Goal: Information Seeking & Learning: Learn about a topic

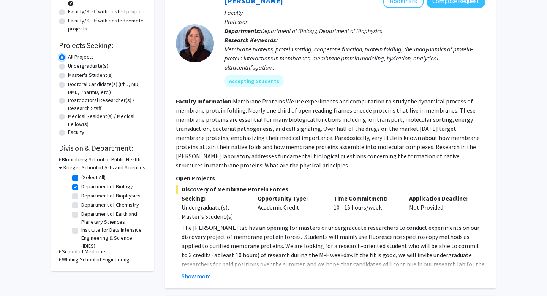
scroll to position [92, 0]
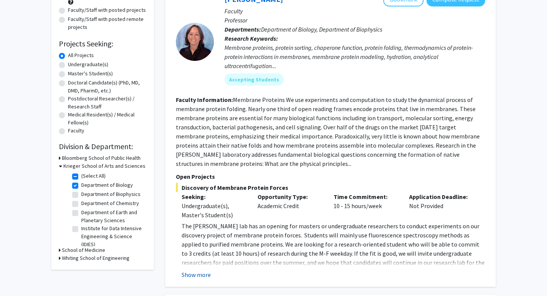
click at [202, 274] on button "Show more" at bounding box center [196, 274] width 29 height 9
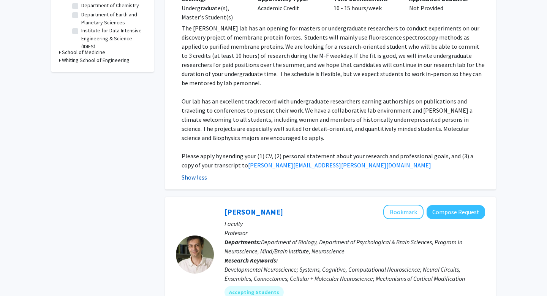
scroll to position [290, 0]
drag, startPoint x: 227, startPoint y: 158, endPoint x: 290, endPoint y: 160, distance: 63.5
click at [290, 161] on fg-read-more "The Fleming lab has an opening for masters or undergraduate researchers to cond…" at bounding box center [330, 102] width 309 height 158
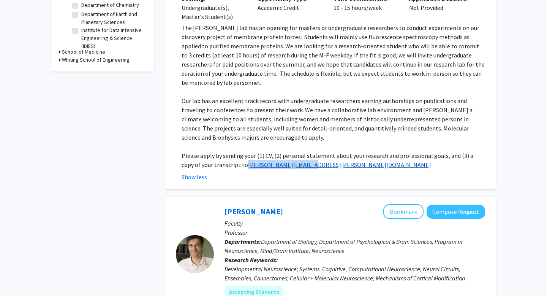
drag, startPoint x: 290, startPoint y: 158, endPoint x: 228, endPoint y: 158, distance: 62.3
click at [228, 158] on p "Please apply by sending your (1) CV, (2) personal statement about your research…" at bounding box center [334, 160] width 304 height 18
copy link "[PERSON_NAME][EMAIL_ADDRESS][PERSON_NAME][DOMAIN_NAME]"
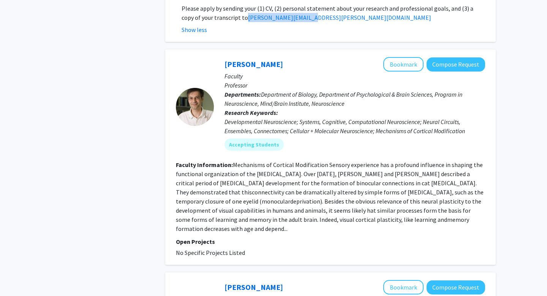
scroll to position [438, 0]
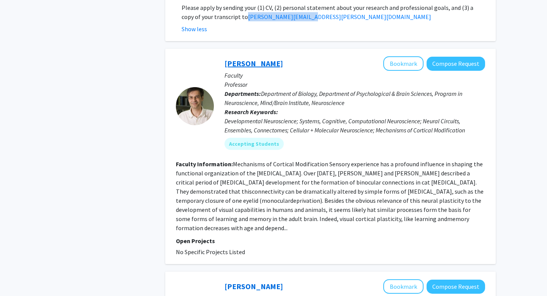
click at [263, 59] on link "[PERSON_NAME]" at bounding box center [254, 64] width 59 height 10
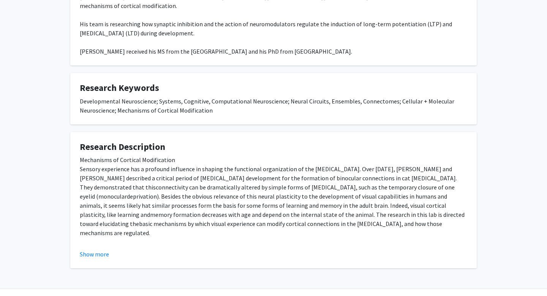
scroll to position [198, 0]
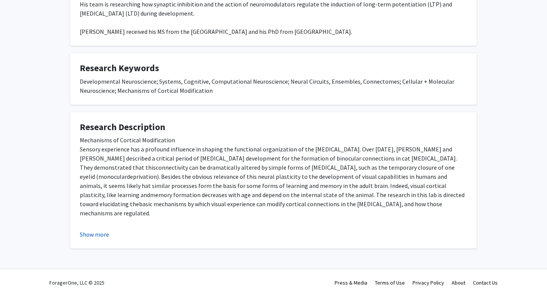
click at [101, 235] on button "Show more" at bounding box center [94, 234] width 29 height 9
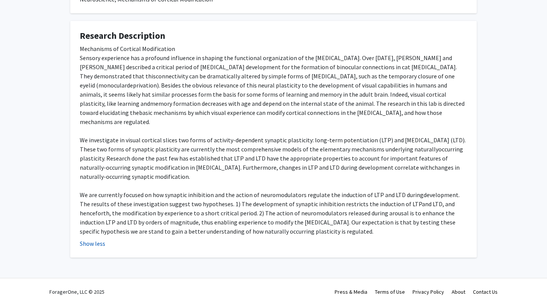
scroll to position [0, 0]
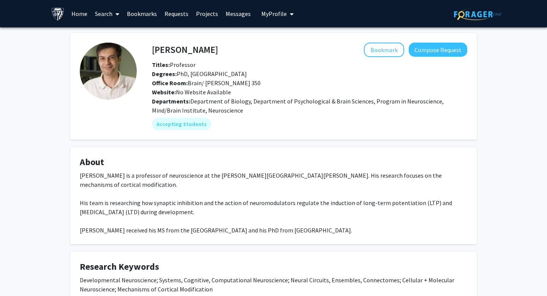
click at [198, 47] on h4 "[PERSON_NAME]" at bounding box center [185, 50] width 66 height 14
drag, startPoint x: 198, startPoint y: 47, endPoint x: 167, endPoint y: 47, distance: 30.8
click at [167, 47] on h4 "[PERSON_NAME]" at bounding box center [185, 50] width 66 height 14
copy h4 "[PERSON_NAME]"
click at [382, 52] on button "Bookmark" at bounding box center [384, 50] width 40 height 14
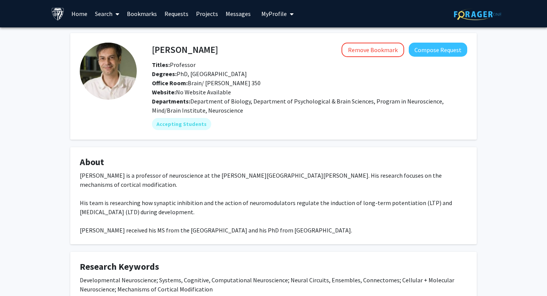
click at [281, 137] on fg-card "[PERSON_NAME] Remove Bookmark Compose Request Titles: Professor Degrees: PhD, […" at bounding box center [273, 86] width 407 height 106
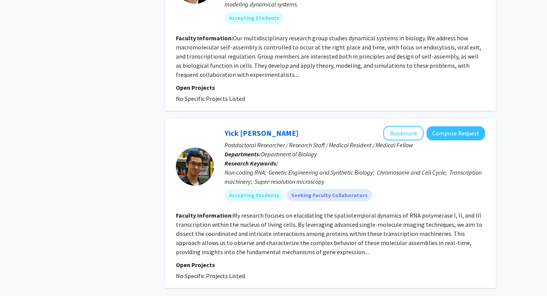
scroll to position [728, 0]
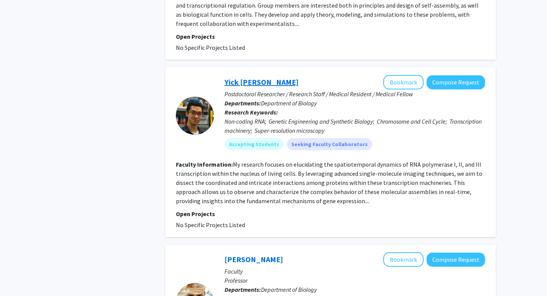
click at [242, 86] on link "Yick [PERSON_NAME]" at bounding box center [262, 82] width 74 height 10
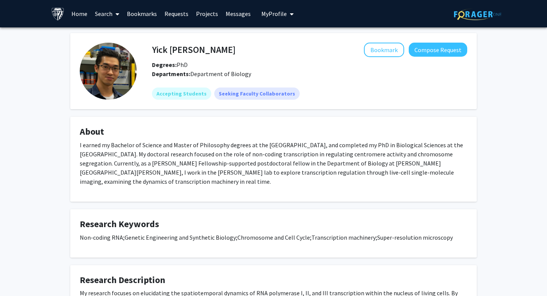
click at [194, 55] on h4 "Yick [PERSON_NAME]" at bounding box center [194, 50] width 84 height 14
drag, startPoint x: 194, startPoint y: 55, endPoint x: 161, endPoint y: 50, distance: 33.5
click at [161, 50] on h4 "Yick [PERSON_NAME]" at bounding box center [194, 50] width 84 height 14
copy h4 "Yick [PERSON_NAME]"
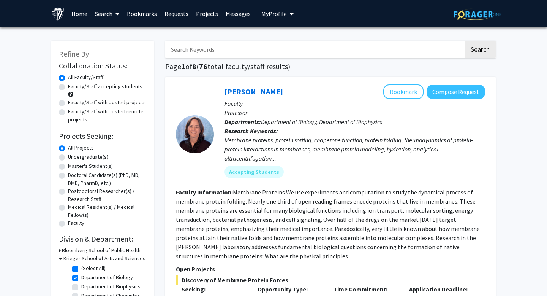
click at [228, 49] on input "Search Keywords" at bounding box center [314, 49] width 298 height 17
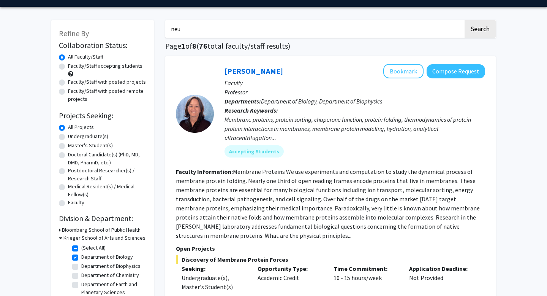
scroll to position [29, 0]
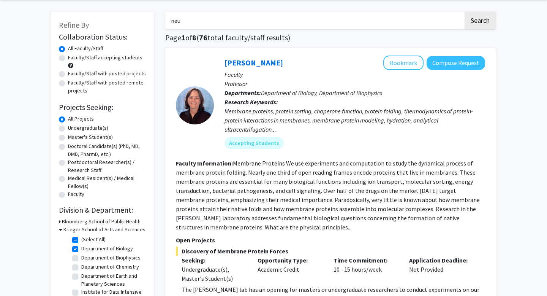
type input "neu"
click at [81, 248] on label "Department of Biology" at bounding box center [107, 248] width 52 height 8
click at [81, 248] on input "Department of Biology" at bounding box center [83, 246] width 5 height 5
checkbox input "false"
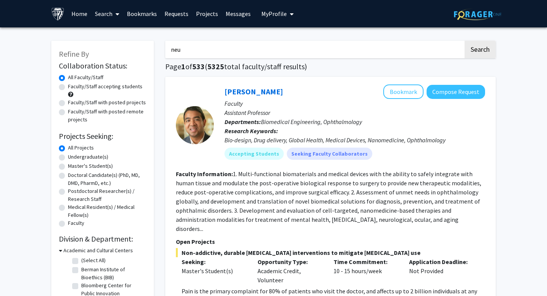
click at [212, 49] on input "neu" at bounding box center [314, 49] width 298 height 17
type input "neuroscience"
click at [465, 41] on button "Search" at bounding box center [480, 49] width 31 height 17
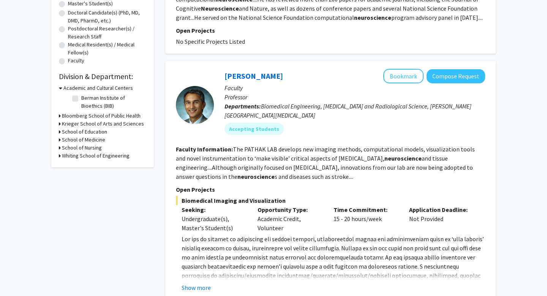
scroll to position [163, 0]
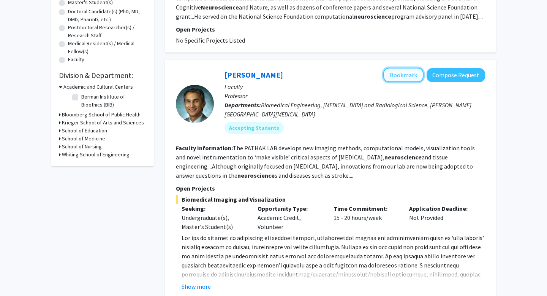
click at [392, 71] on button "Bookmark" at bounding box center [404, 75] width 40 height 14
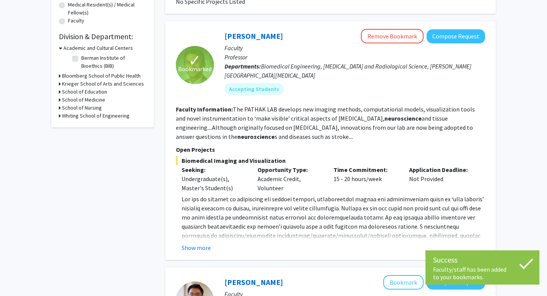
scroll to position [204, 0]
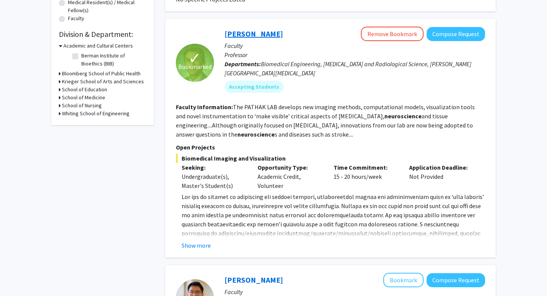
click at [260, 36] on link "[PERSON_NAME]" at bounding box center [254, 34] width 59 height 10
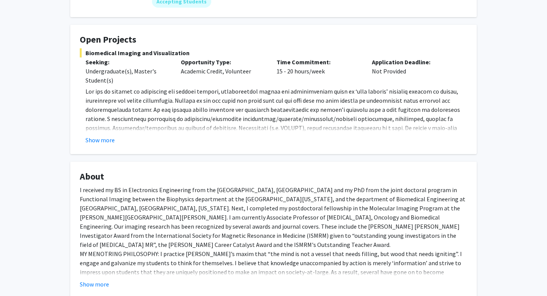
scroll to position [16, 0]
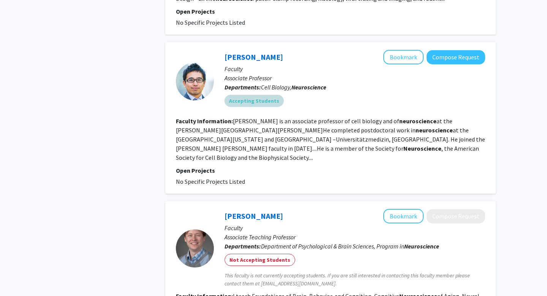
scroll to position [549, 0]
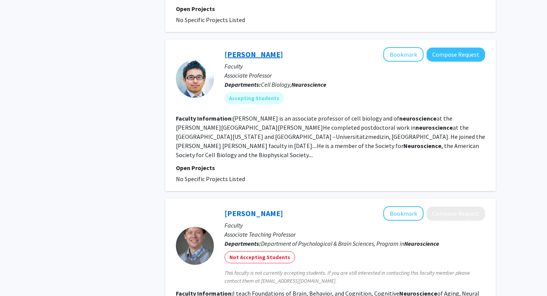
click at [272, 57] on link "[PERSON_NAME]" at bounding box center [254, 54] width 59 height 10
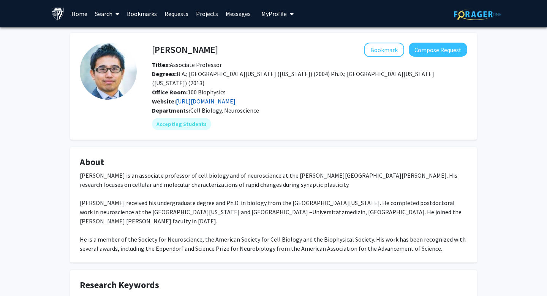
click at [214, 97] on link "[URL][DOMAIN_NAME]" at bounding box center [206, 101] width 60 height 8
click at [170, 54] on h4 "[PERSON_NAME]" at bounding box center [185, 50] width 66 height 14
drag, startPoint x: 170, startPoint y: 54, endPoint x: 193, endPoint y: 54, distance: 23.6
click at [193, 54] on h4 "[PERSON_NAME]" at bounding box center [185, 50] width 66 height 14
copy h4 "[PERSON_NAME]"
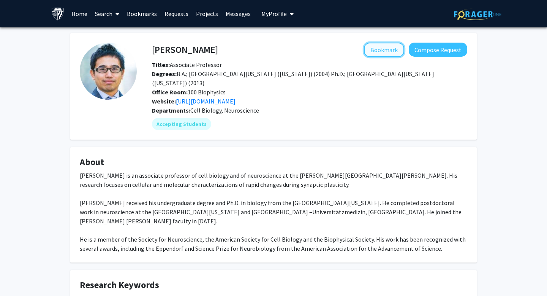
click at [388, 48] on button "Bookmark" at bounding box center [384, 50] width 40 height 14
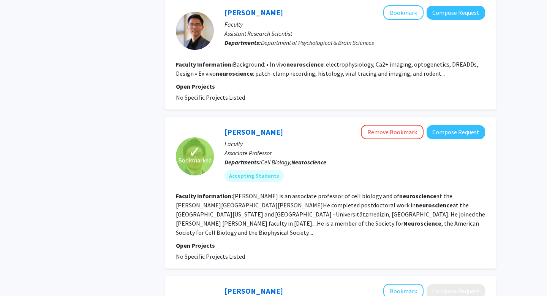
scroll to position [472, 0]
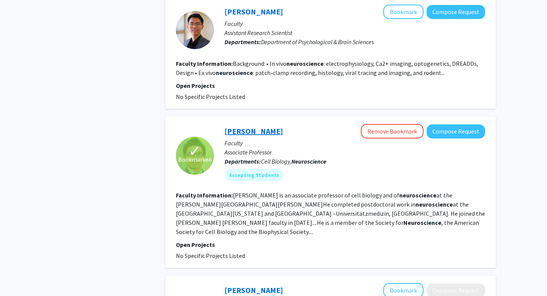
click at [230, 134] on link "[PERSON_NAME]" at bounding box center [254, 131] width 59 height 10
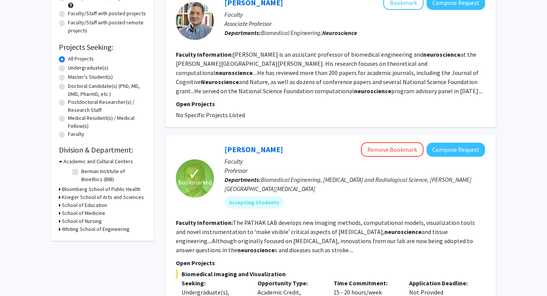
scroll to position [91, 0]
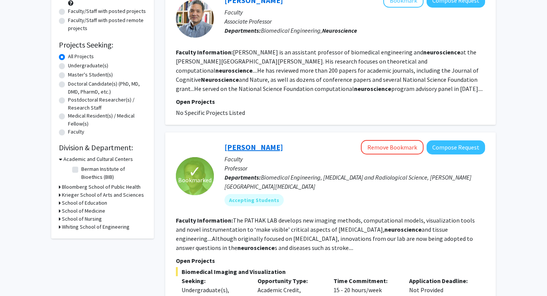
click at [260, 147] on link "[PERSON_NAME]" at bounding box center [254, 147] width 59 height 10
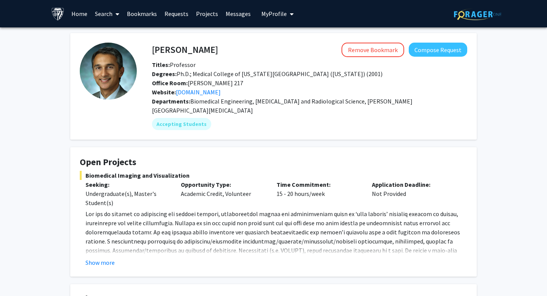
click at [160, 51] on h4 "[PERSON_NAME]" at bounding box center [185, 50] width 66 height 14
drag, startPoint x: 160, startPoint y: 51, endPoint x: 192, endPoint y: 51, distance: 32.7
click at [192, 51] on h4 "[PERSON_NAME]" at bounding box center [185, 50] width 66 height 14
copy h4 "[PERSON_NAME]"
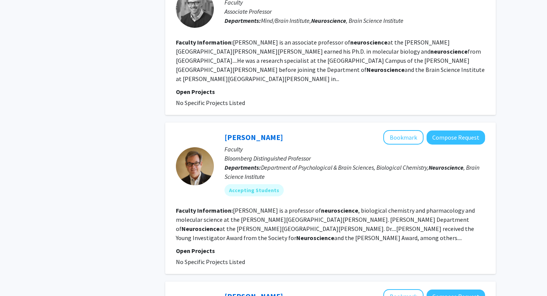
scroll to position [929, 0]
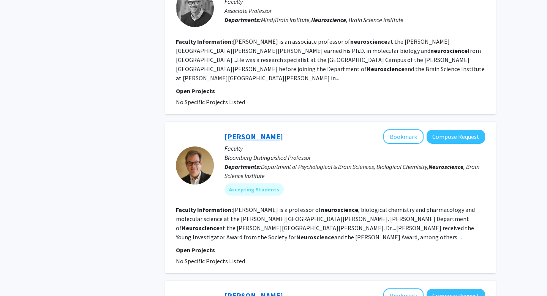
click at [251, 132] on link "[PERSON_NAME]" at bounding box center [254, 137] width 59 height 10
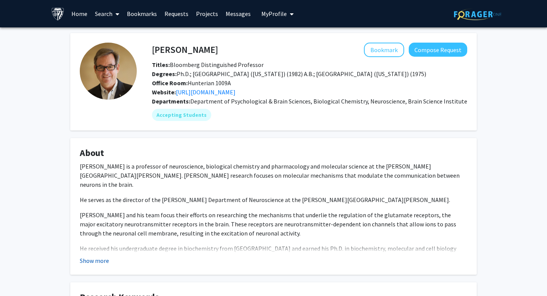
click at [100, 260] on button "Show more" at bounding box center [94, 260] width 29 height 9
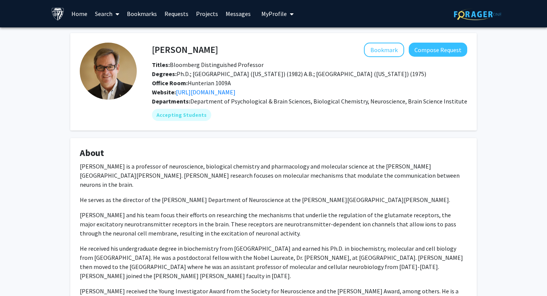
click at [171, 49] on h4 "[PERSON_NAME]" at bounding box center [185, 50] width 66 height 14
drag, startPoint x: 171, startPoint y: 49, endPoint x: 191, endPoint y: 49, distance: 19.4
click at [191, 49] on h4 "[PERSON_NAME]" at bounding box center [185, 50] width 66 height 14
copy h4 "[PERSON_NAME]"
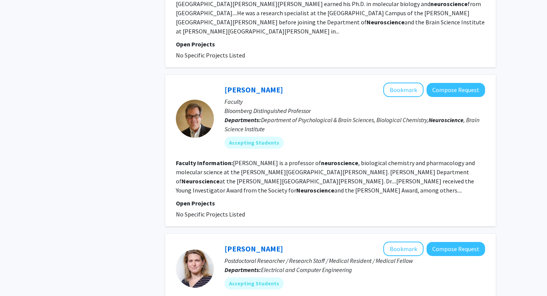
scroll to position [1011, 0]
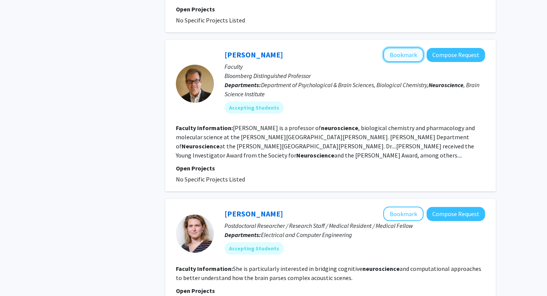
click at [396, 48] on button "Bookmark" at bounding box center [404, 55] width 40 height 14
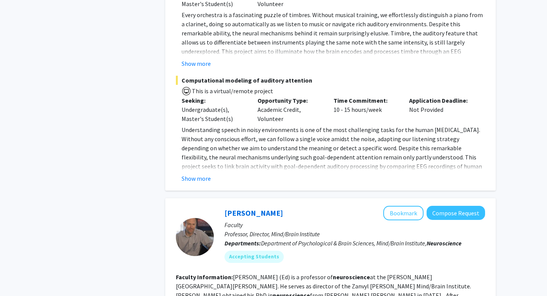
scroll to position [1447, 0]
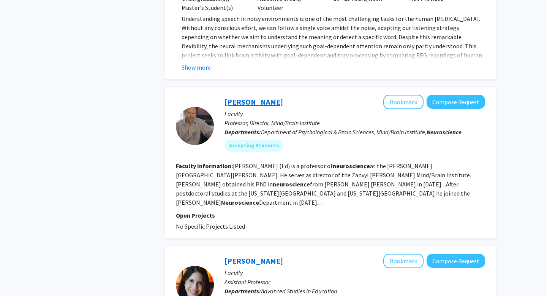
click at [250, 97] on link "[PERSON_NAME]" at bounding box center [254, 102] width 59 height 10
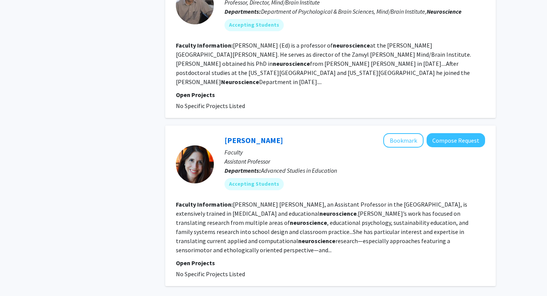
scroll to position [1569, 0]
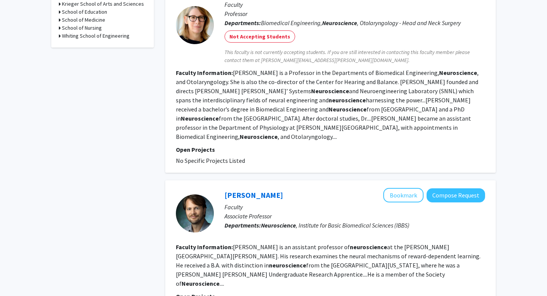
scroll to position [337, 0]
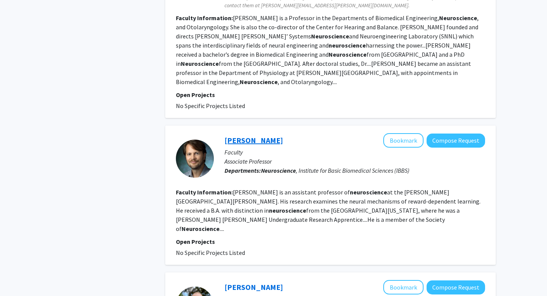
click at [265, 135] on link "[PERSON_NAME]" at bounding box center [254, 140] width 59 height 10
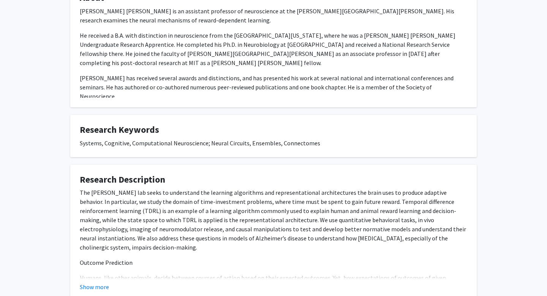
scroll to position [143, 0]
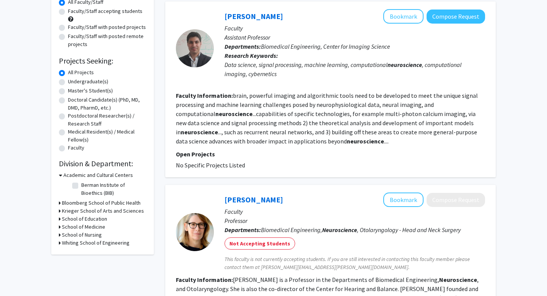
scroll to position [78, 0]
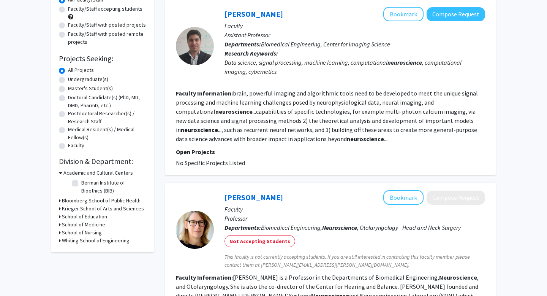
click at [102, 225] on h3 "School of Medicine" at bounding box center [83, 224] width 43 height 8
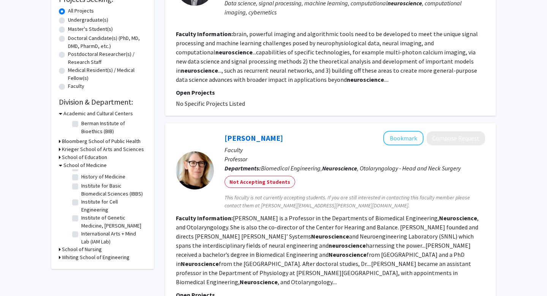
scroll to position [0, 0]
click at [91, 176] on label "(Select All)" at bounding box center [93, 175] width 24 height 8
click at [86, 176] on input "(Select All)" at bounding box center [83, 173] width 5 height 5
checkbox input "true"
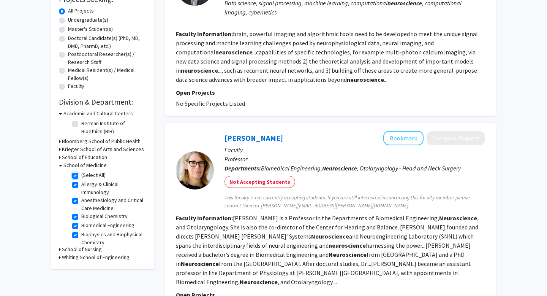
checkbox input "true"
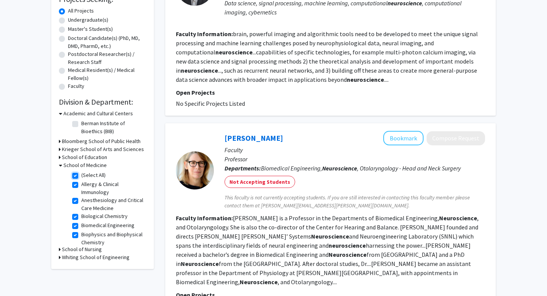
checkbox input "true"
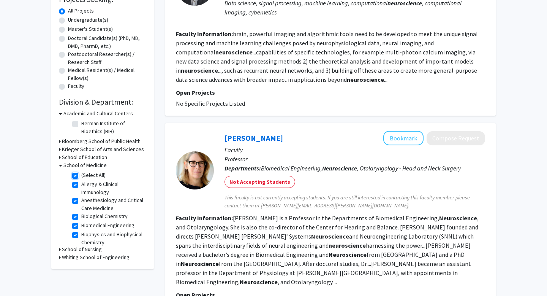
checkbox input "true"
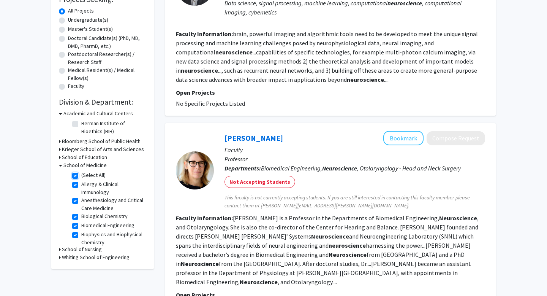
checkbox input "true"
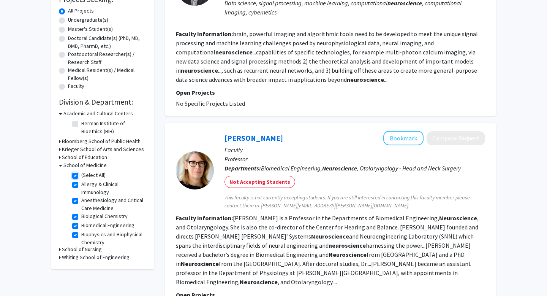
checkbox input "true"
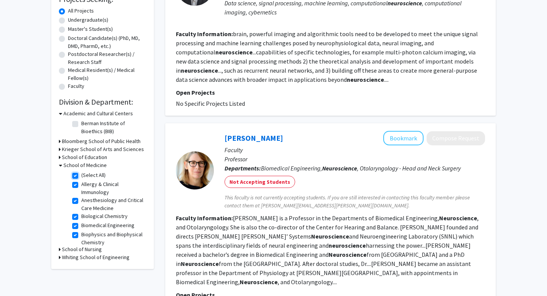
checkbox input "true"
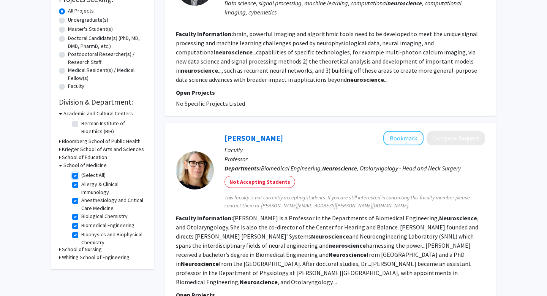
checkbox input "true"
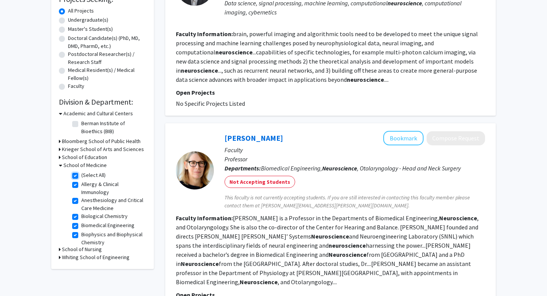
checkbox input "true"
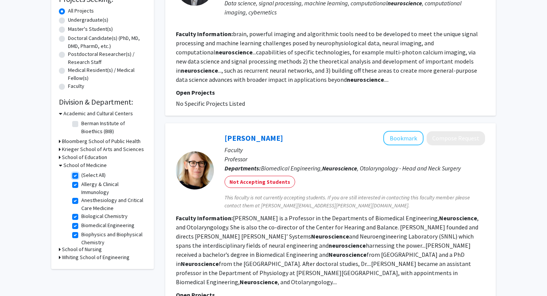
checkbox input "true"
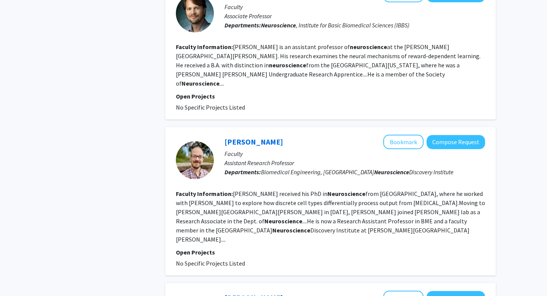
scroll to position [1315, 0]
click at [262, 136] on link "[PERSON_NAME]" at bounding box center [254, 141] width 59 height 10
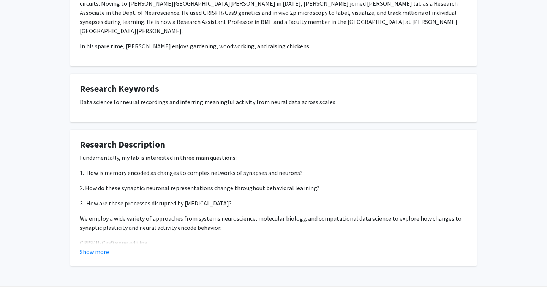
scroll to position [178, 0]
click at [100, 247] on button "Show more" at bounding box center [94, 251] width 29 height 9
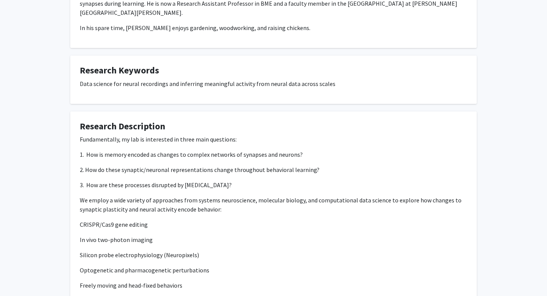
scroll to position [0, 0]
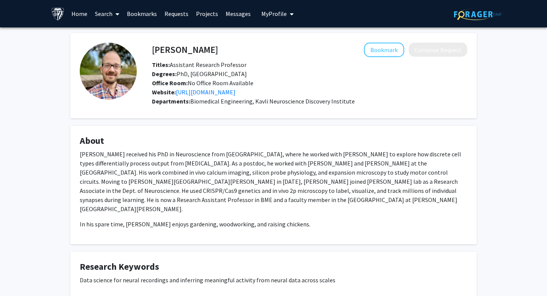
click at [168, 49] on h4 "[PERSON_NAME]" at bounding box center [185, 50] width 66 height 14
drag, startPoint x: 168, startPoint y: 49, endPoint x: 187, endPoint y: 49, distance: 19.4
click at [187, 49] on h4 "[PERSON_NAME]" at bounding box center [185, 50] width 66 height 14
copy h4 "[PERSON_NAME]"
click at [382, 52] on button "Bookmark" at bounding box center [384, 50] width 40 height 14
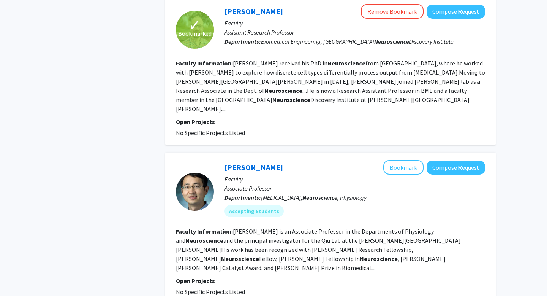
scroll to position [1473, 0]
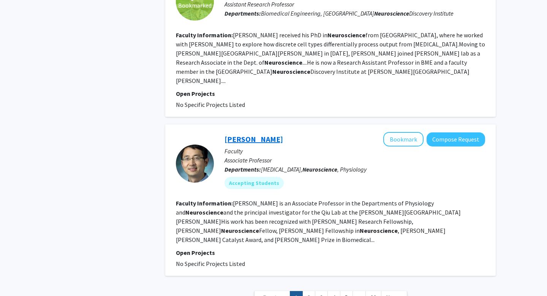
click at [260, 134] on link "[PERSON_NAME]" at bounding box center [254, 139] width 59 height 10
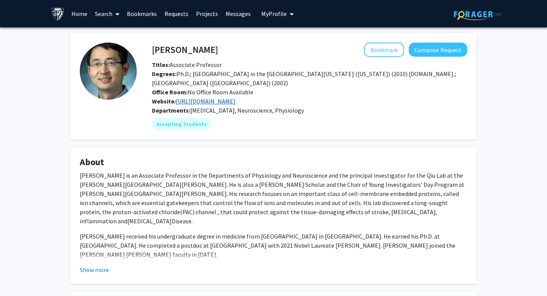
click at [234, 97] on link "[URL][DOMAIN_NAME]" at bounding box center [206, 101] width 60 height 8
click at [154, 52] on h4 "[PERSON_NAME]" at bounding box center [185, 50] width 66 height 14
drag, startPoint x: 154, startPoint y: 52, endPoint x: 188, endPoint y: 52, distance: 34.2
click at [188, 52] on h4 "[PERSON_NAME]" at bounding box center [185, 50] width 66 height 14
copy h4 "[PERSON_NAME]"
